Goal: Task Accomplishment & Management: Use online tool/utility

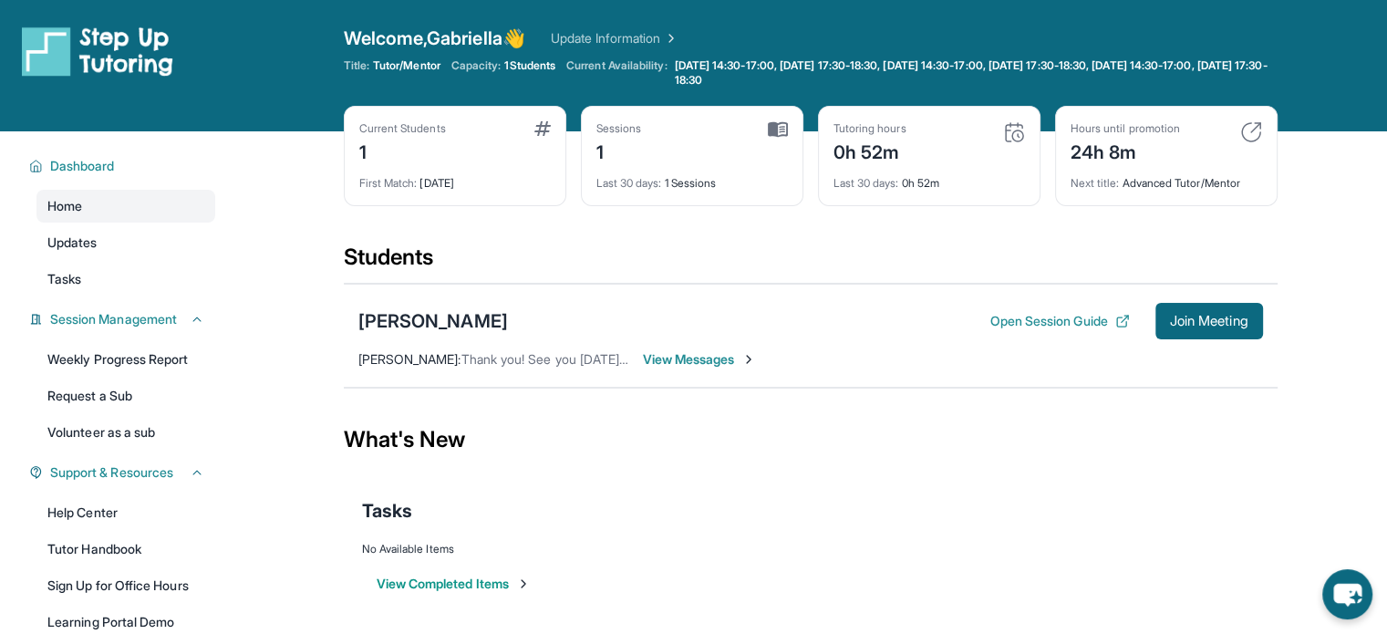
click at [427, 586] on button "View Completed Items" at bounding box center [454, 584] width 154 height 18
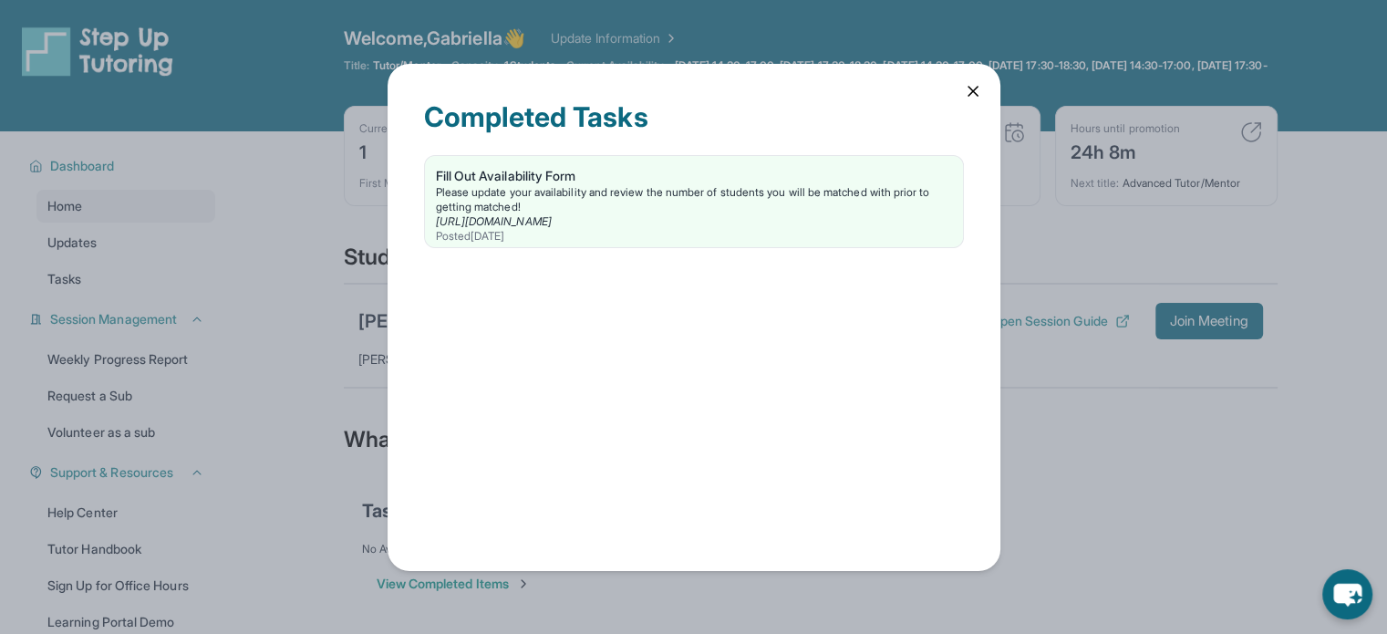
click at [976, 83] on icon at bounding box center [973, 91] width 18 height 18
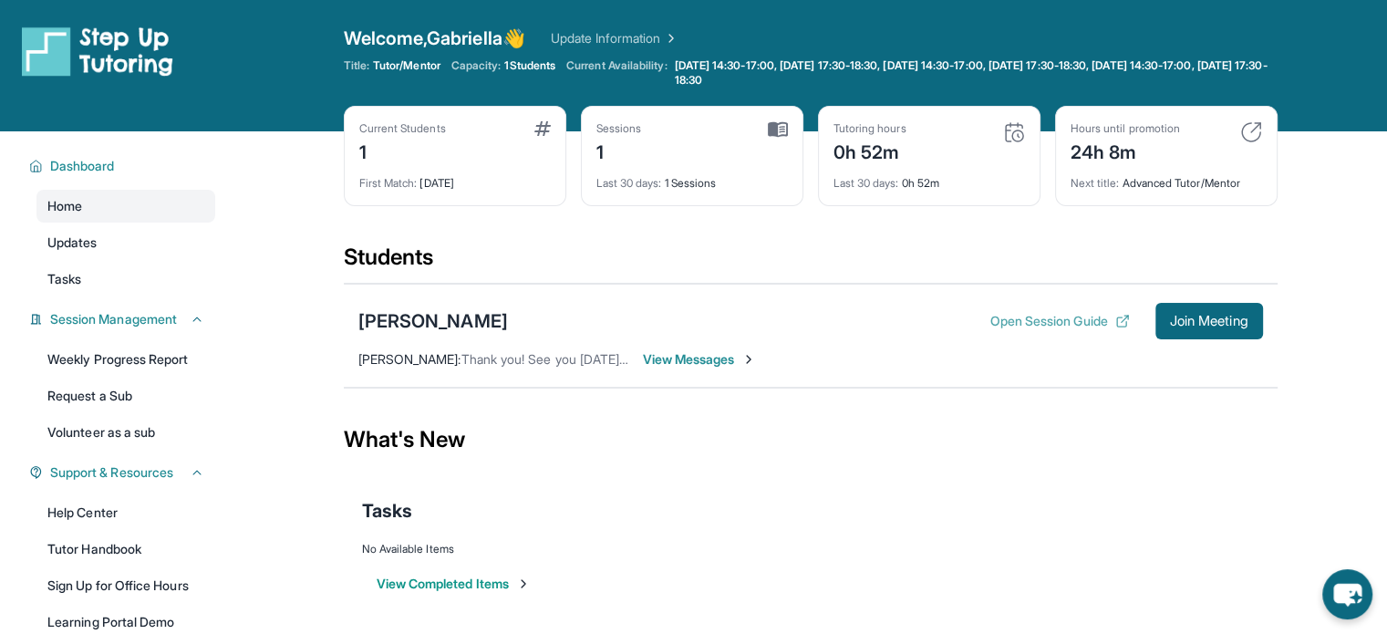
click at [1059, 320] on button "Open Session Guide" at bounding box center [1060, 321] width 140 height 18
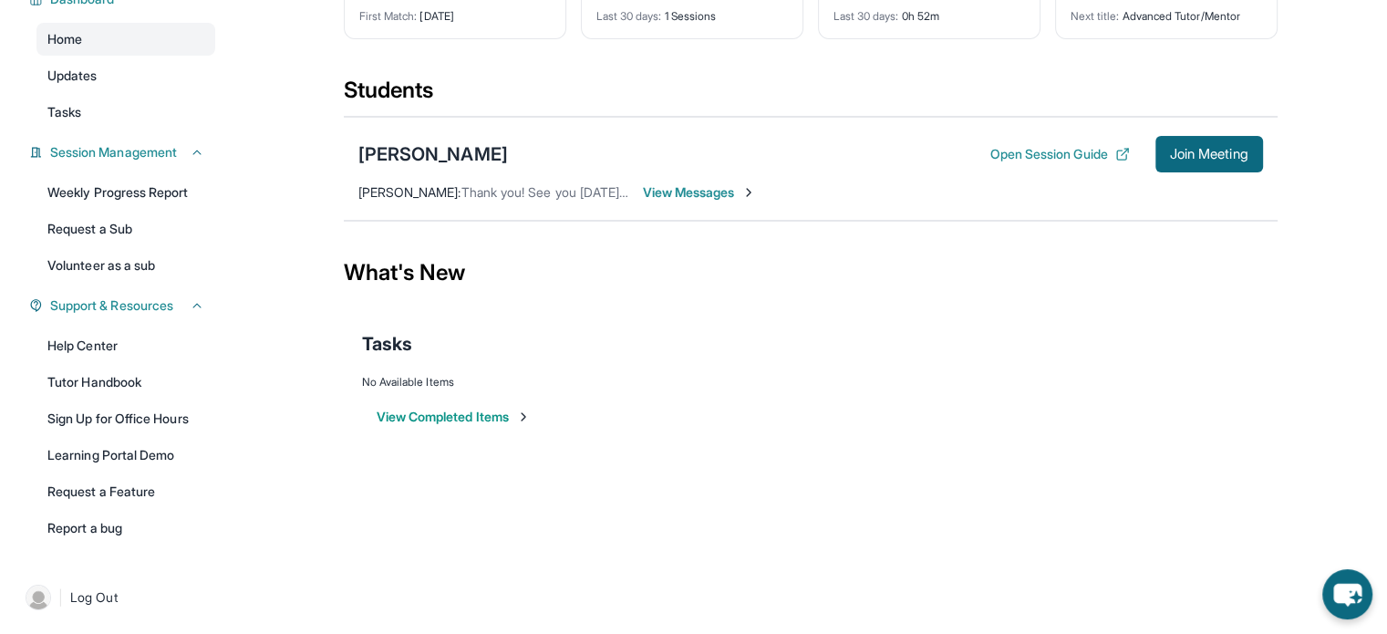
scroll to position [168, 0]
click at [104, 95] on link "Tasks" at bounding box center [125, 111] width 179 height 33
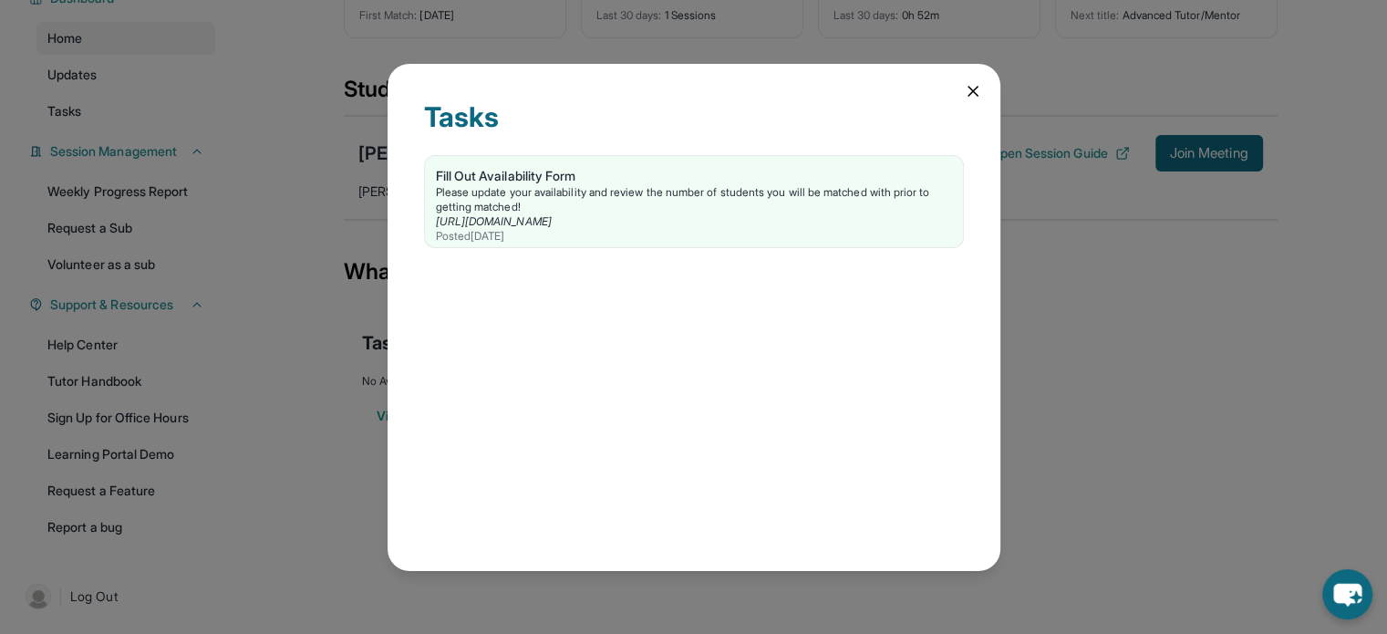
click at [967, 98] on icon at bounding box center [973, 91] width 18 height 18
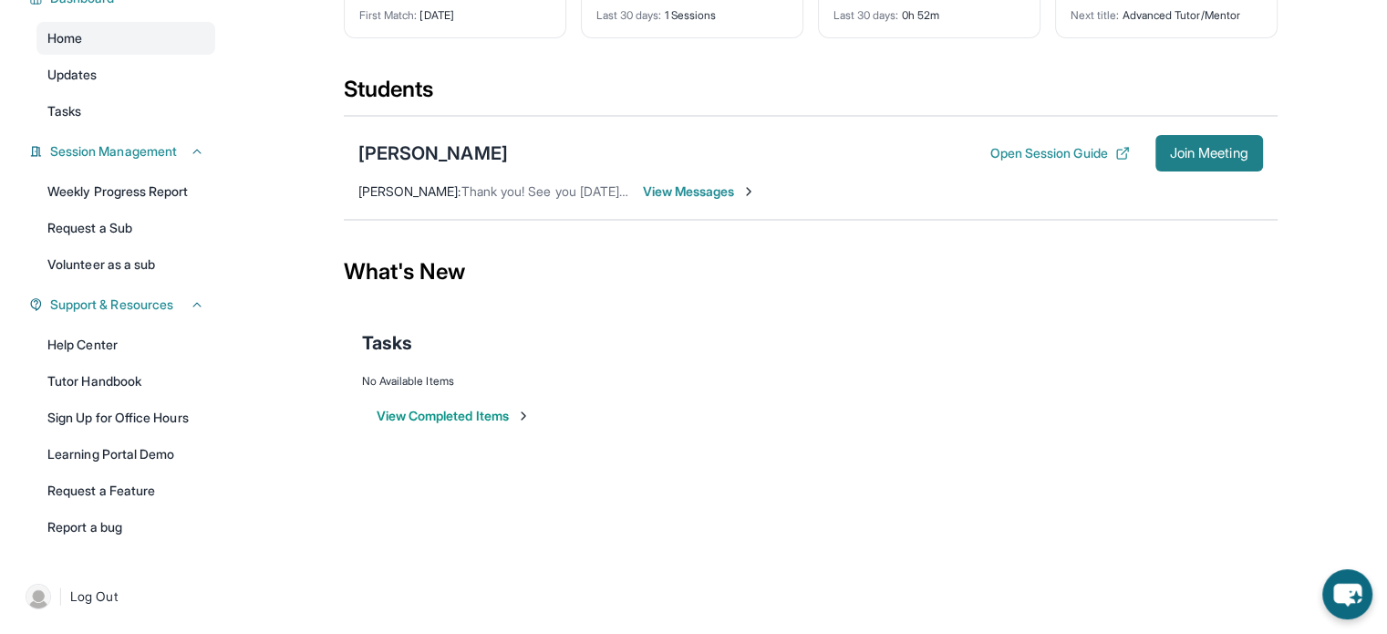
click at [1206, 158] on span "Join Meeting" at bounding box center [1209, 153] width 78 height 11
